Goal: Task Accomplishment & Management: Manage account settings

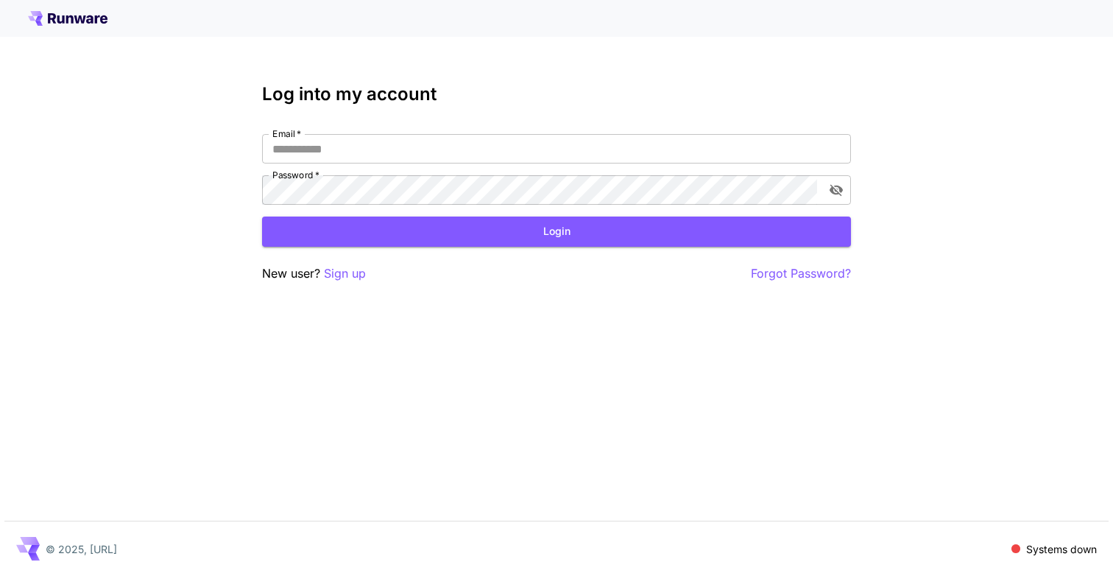
click at [592, 130] on div "Log into my account Email   * Email   * Password   * Password   * Login New use…" at bounding box center [556, 183] width 589 height 199
click at [584, 144] on input "Email   *" at bounding box center [556, 148] width 589 height 29
type input "**********"
click button "Login" at bounding box center [556, 231] width 589 height 30
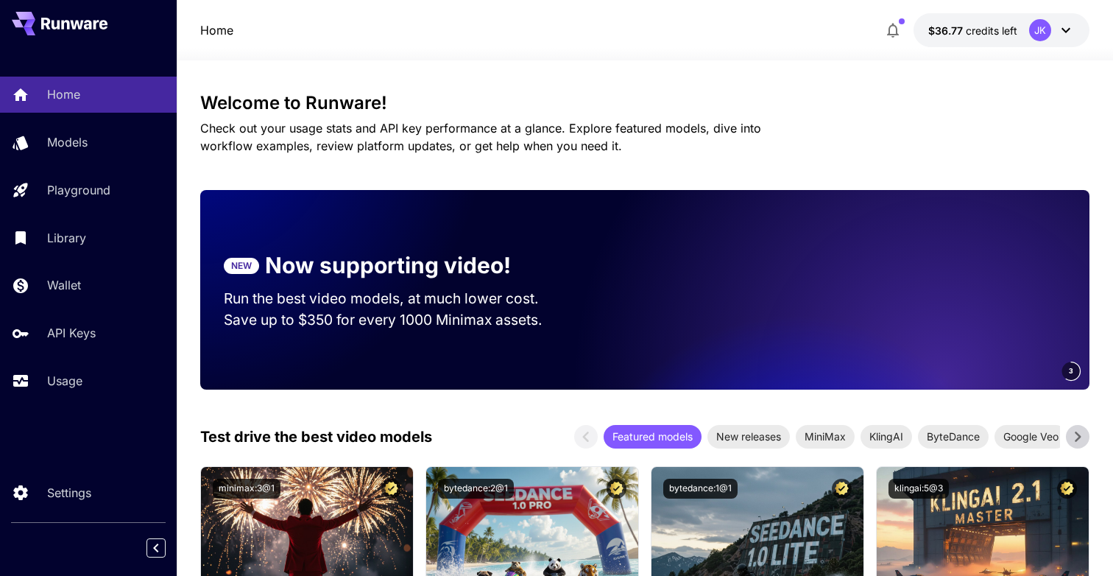
click at [1029, 35] on div "JK" at bounding box center [1052, 30] width 46 height 22
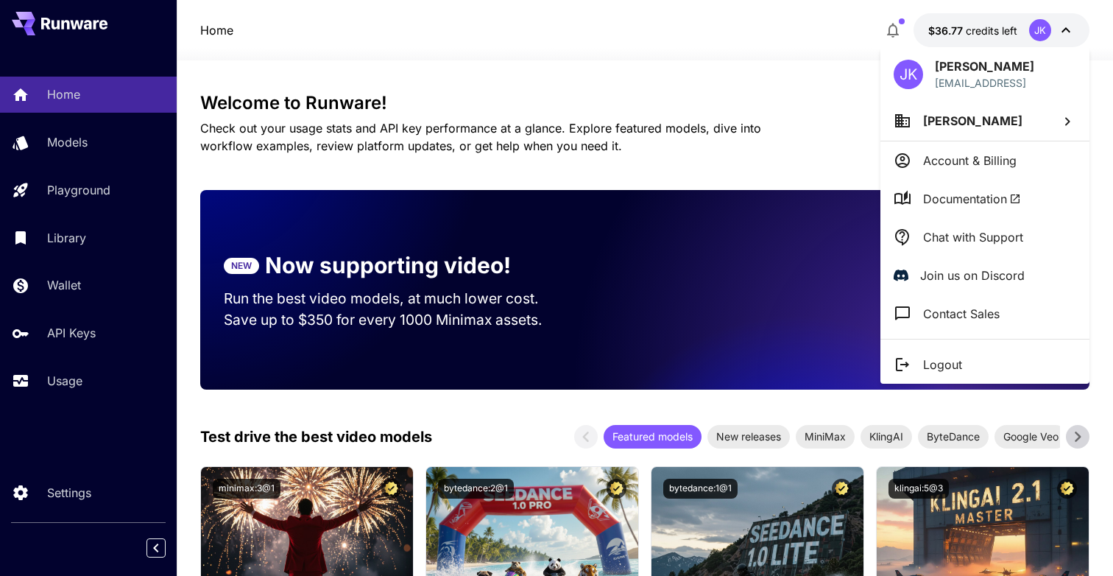
click at [992, 155] on p "Account & Billing" at bounding box center [969, 161] width 93 height 18
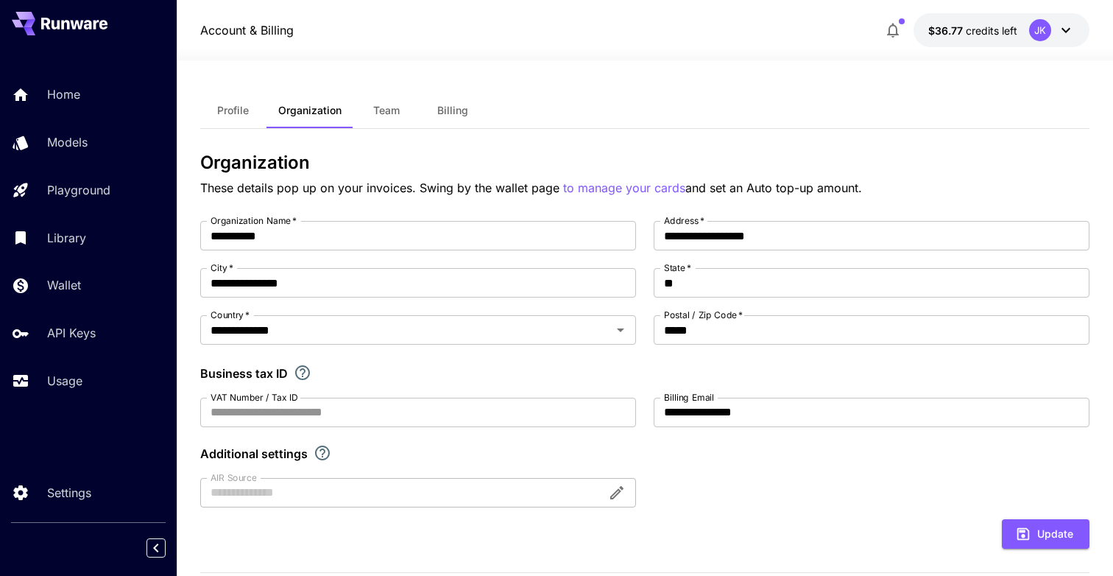
click at [459, 125] on button "Billing" at bounding box center [453, 110] width 66 height 35
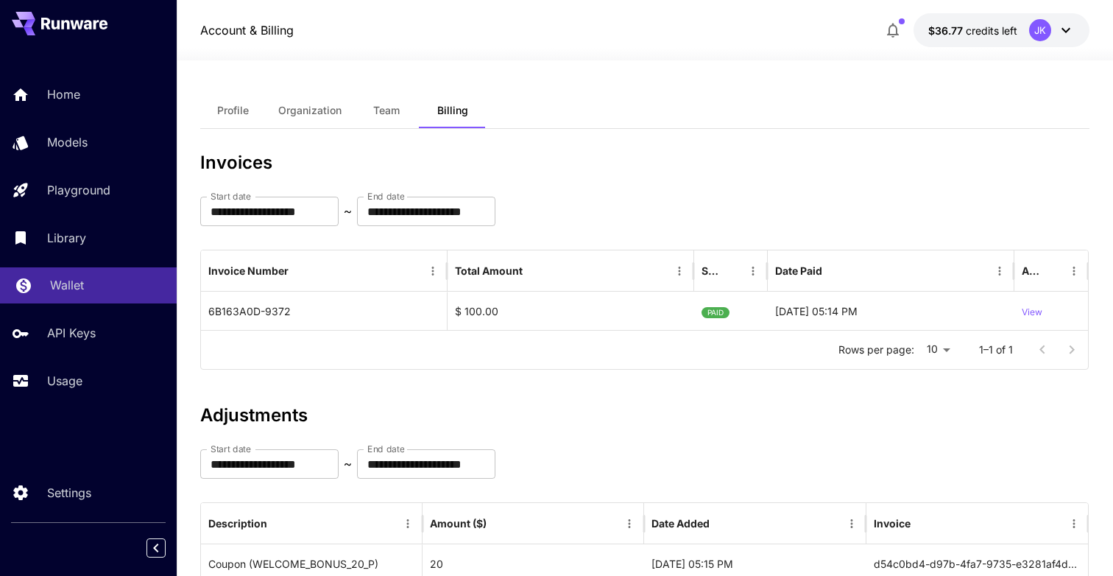
click at [77, 292] on p "Wallet" at bounding box center [67, 285] width 34 height 18
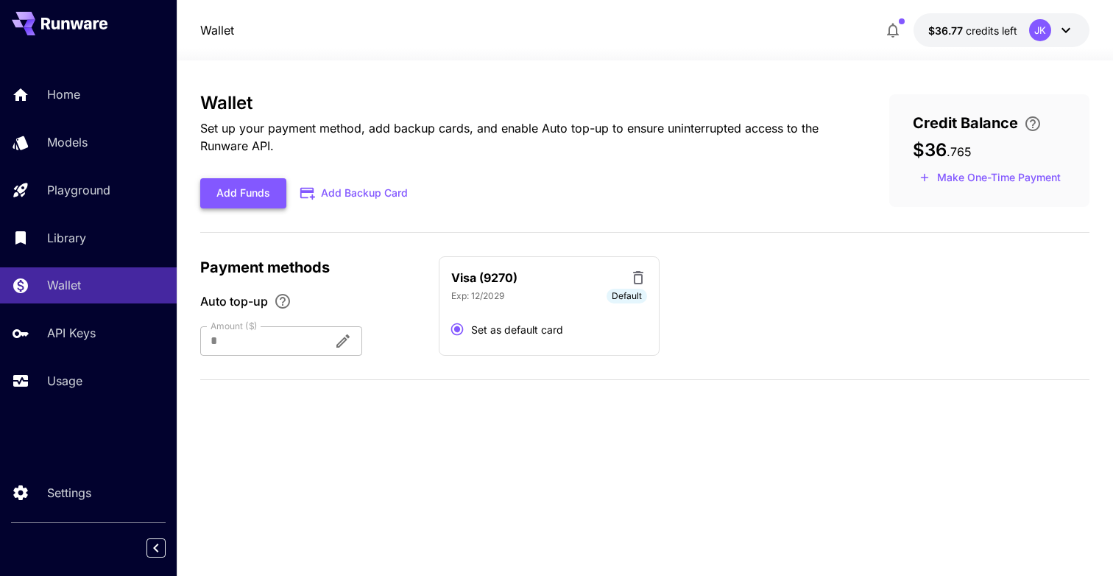
click at [228, 185] on button "Add Funds" at bounding box center [243, 193] width 86 height 30
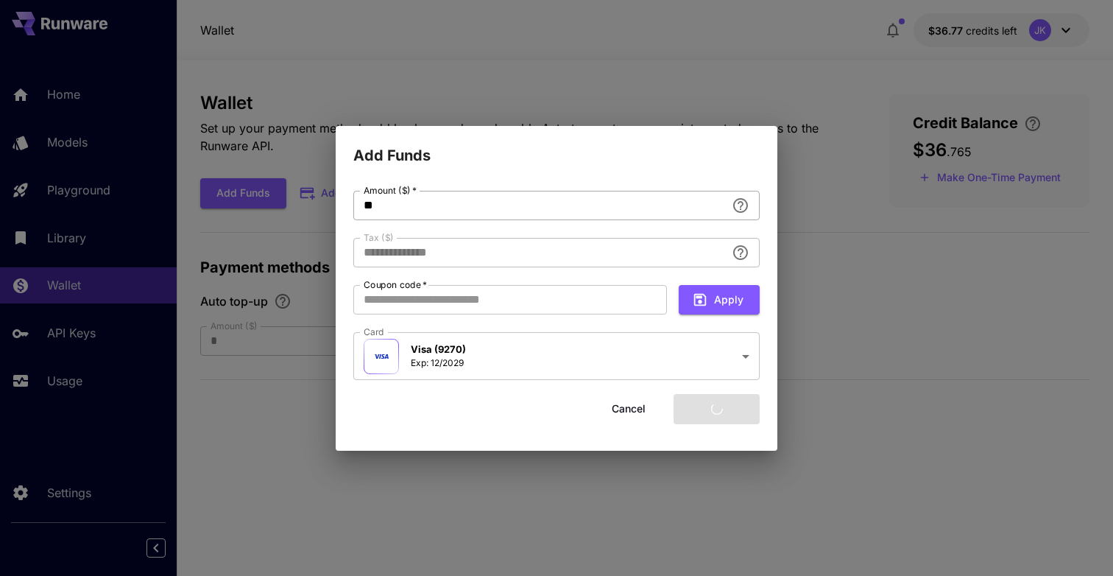
type input "****"
click at [713, 408] on button "Add funds" at bounding box center [717, 409] width 86 height 30
